Goal: Task Accomplishment & Management: Complete application form

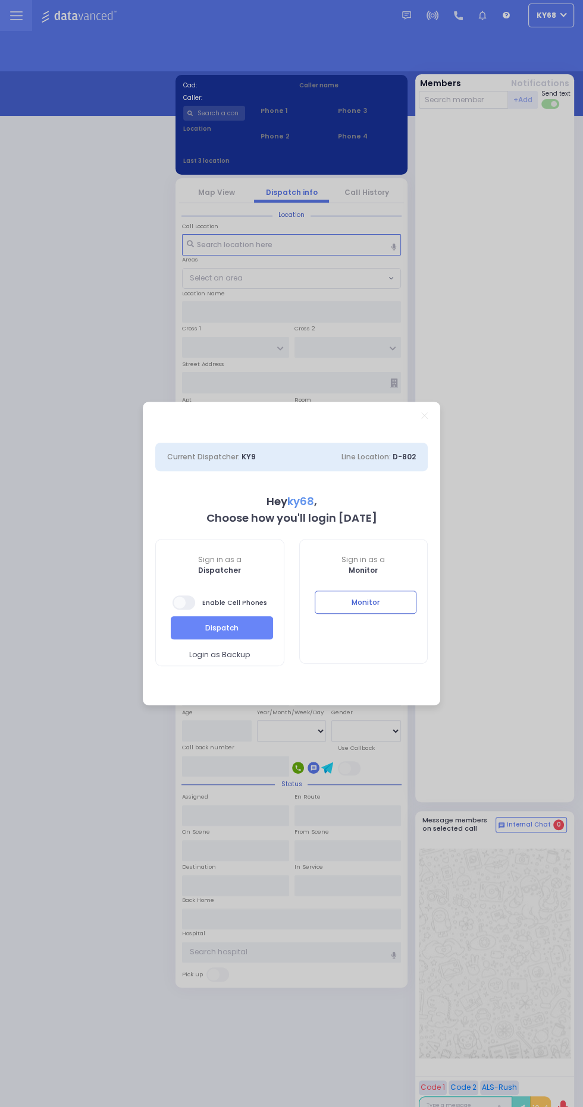
select select "12"
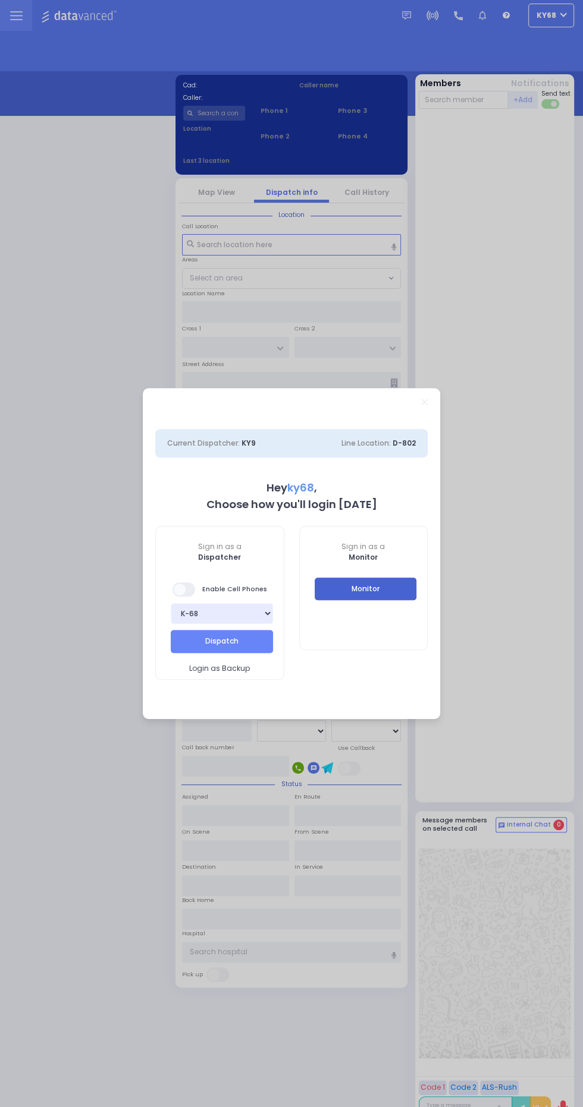
click at [385, 600] on button "Monitor" at bounding box center [365, 589] width 102 height 23
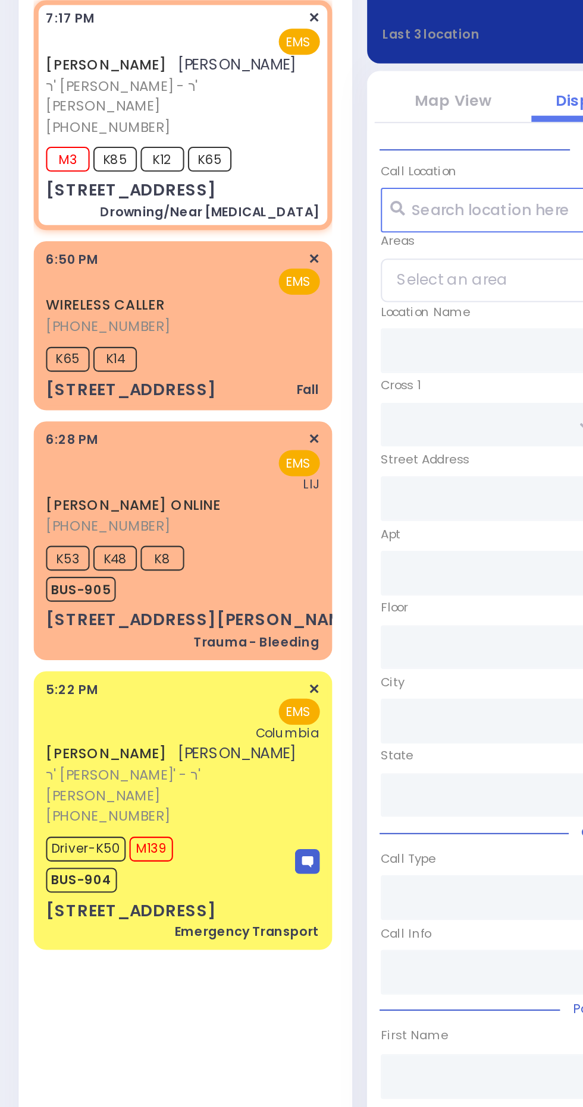
select select
type input "Drowning/Near [MEDICAL_DATA]"
radio input "true"
type input "[PERSON_NAME]"
type input "PEARL"
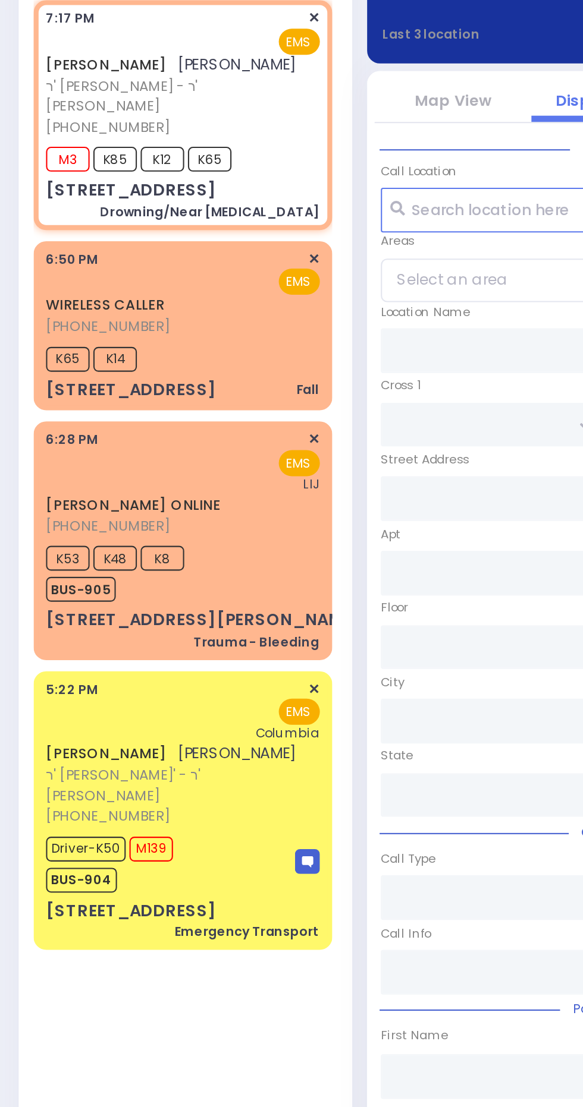
select select
type input "19:17"
type input "19:18"
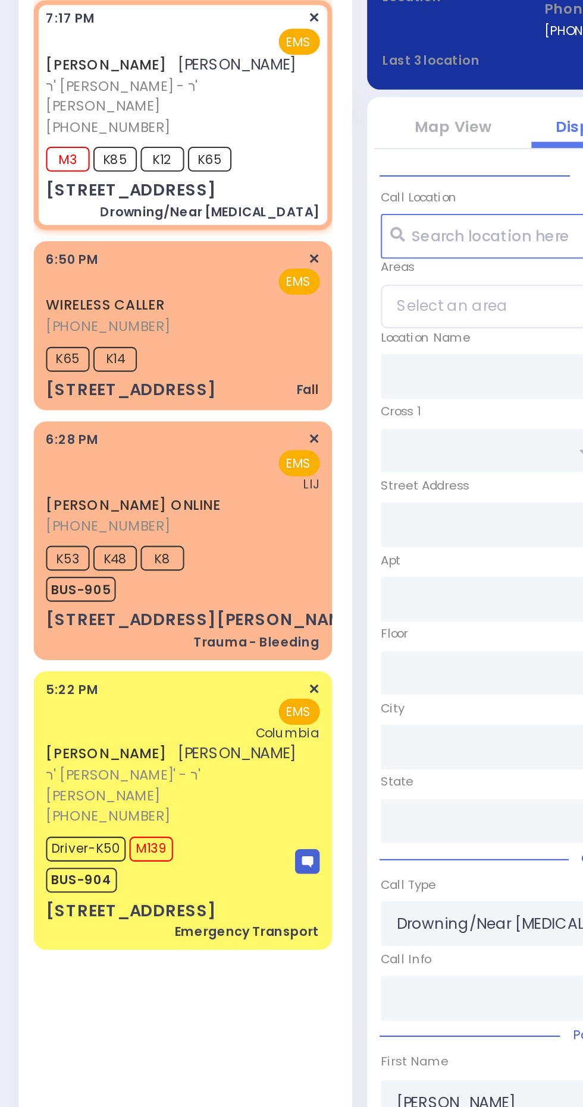
type input "2 VITEBSK RD"
type input "303"
type input "Monroe"
type input "[US_STATE]"
type input "10950"
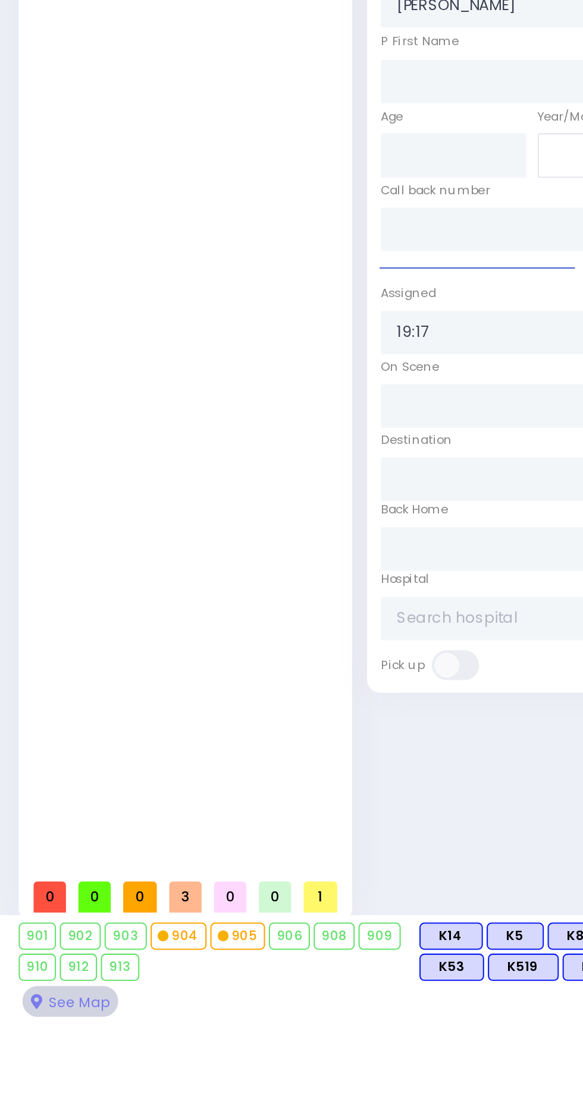
scroll to position [99, 0]
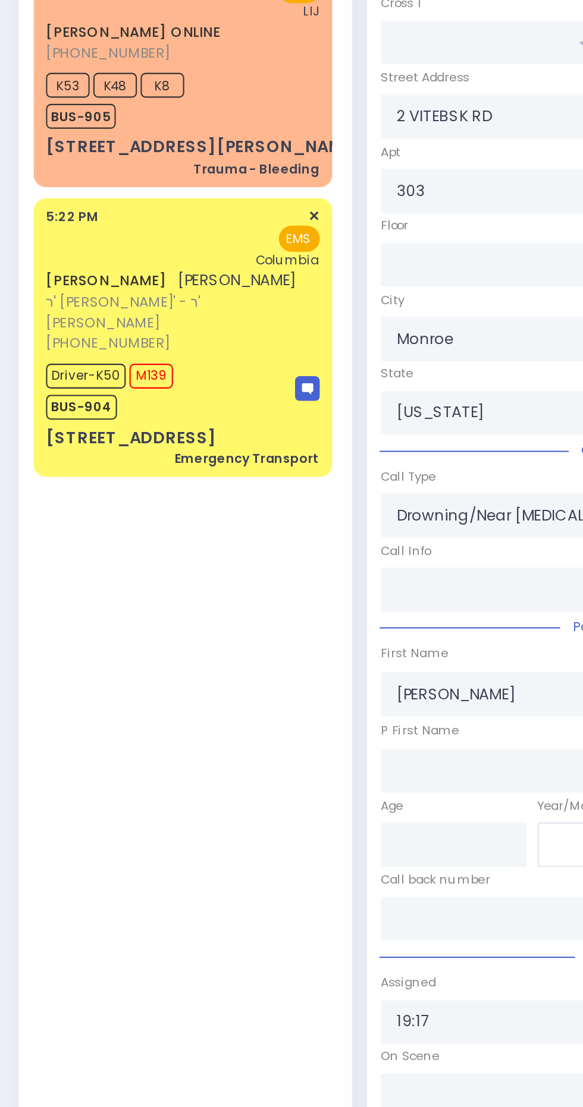
select select
radio input "true"
select select
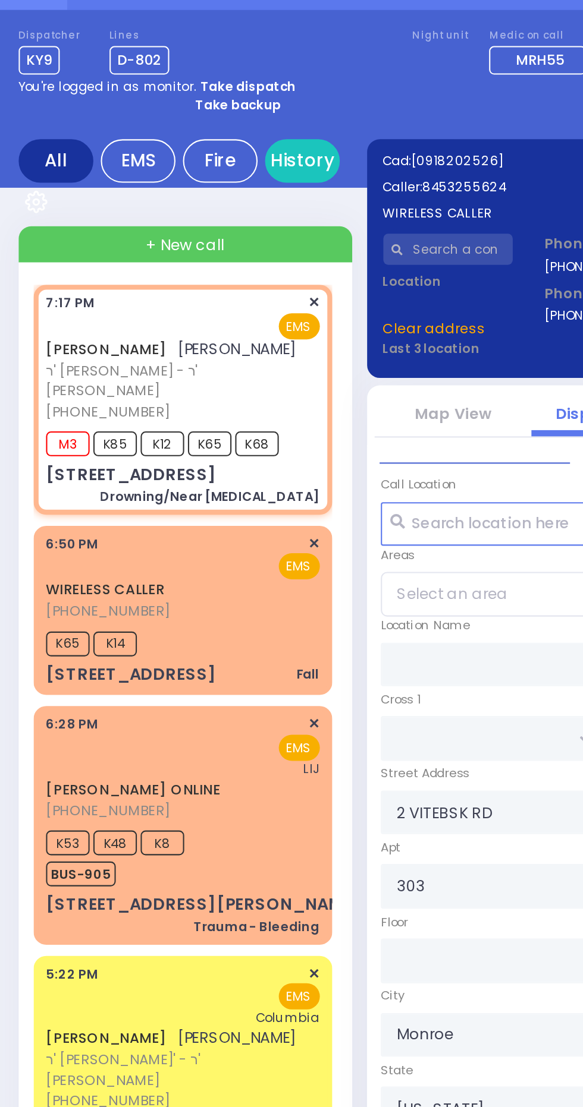
scroll to position [0, 0]
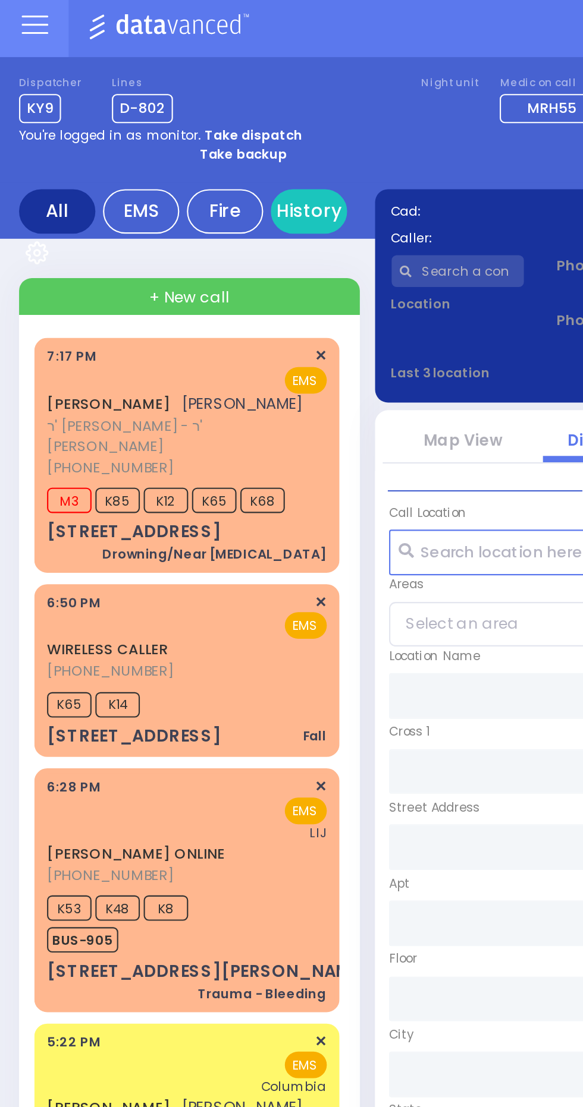
click at [71, 232] on span "K12" at bounding box center [77, 238] width 21 height 12
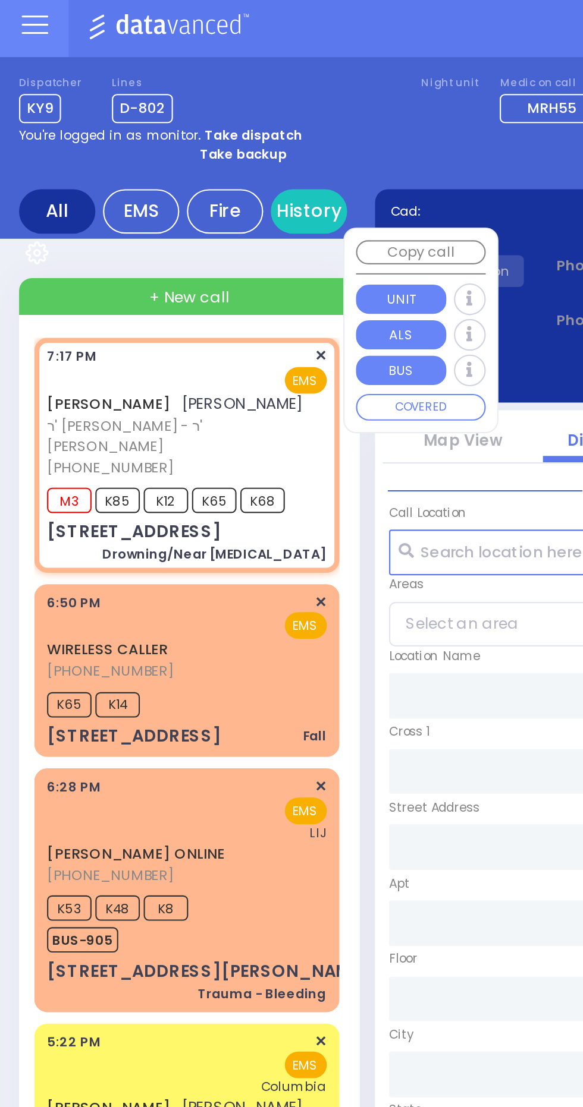
select select
type input "Drowning/Near [MEDICAL_DATA]"
radio input "true"
type input "[PERSON_NAME]"
type input "PEARL"
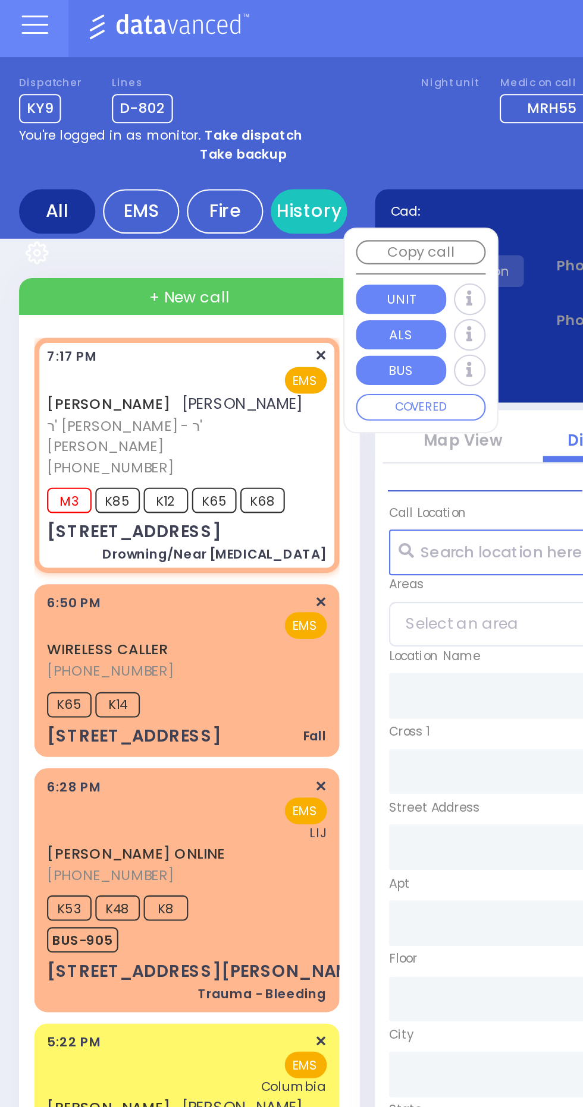
select select
type input "19:17"
type input "19:18"
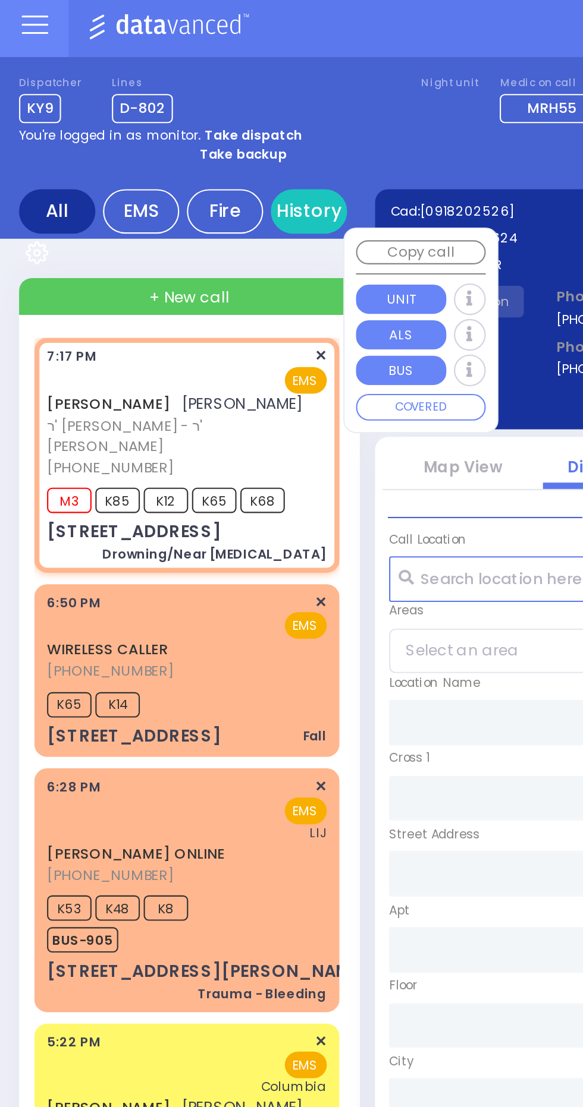
type input "2 VITEBSK RD"
type input "303"
type input "Monroe"
type input "[US_STATE]"
type input "10950"
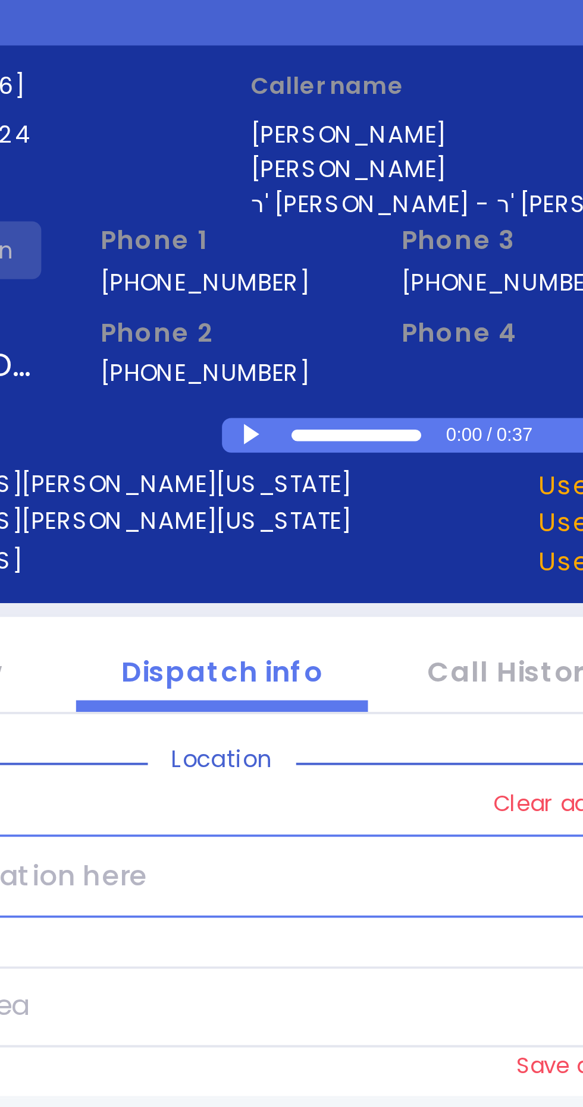
click at [298, 191] on div at bounding box center [300, 192] width 7 height 5
select select
radio input "true"
select select
